Goal: Information Seeking & Learning: Learn about a topic

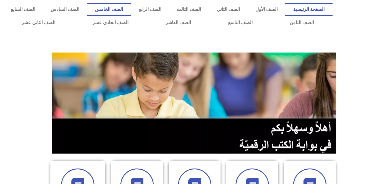
click at [131, 11] on link "الصف الخامس" at bounding box center [108, 9] width 43 height 13
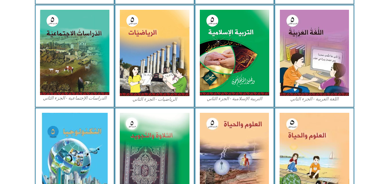
scroll to position [297, 0]
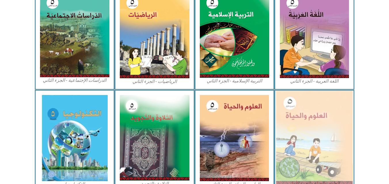
click at [320, 146] on img at bounding box center [314, 138] width 77 height 94
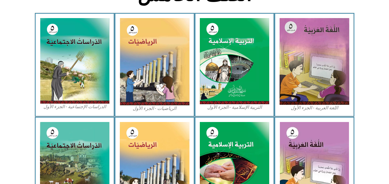
scroll to position [148, 0]
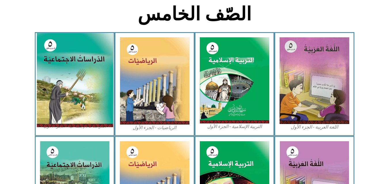
click at [76, 68] on img at bounding box center [74, 80] width 77 height 94
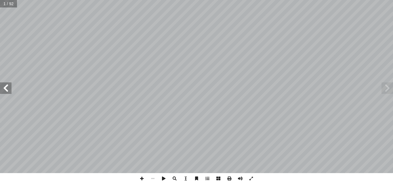
click at [9, 89] on span at bounding box center [6, 89] width 12 height 12
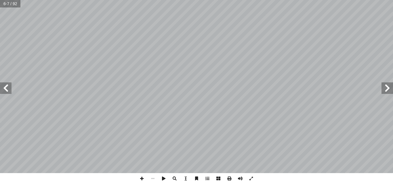
click at [9, 89] on span at bounding box center [6, 89] width 12 height 12
click at [142, 178] on span at bounding box center [141, 178] width 11 height 11
click at [10, 89] on span at bounding box center [6, 89] width 12 height 12
